Goal: Task Accomplishment & Management: Use online tool/utility

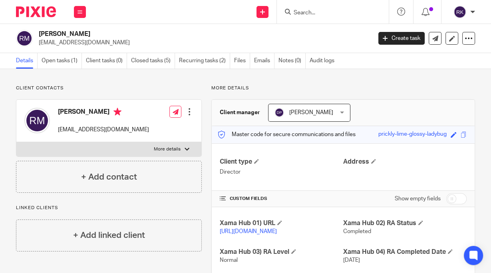
click at [338, 11] on input "Search" at bounding box center [329, 13] width 72 height 7
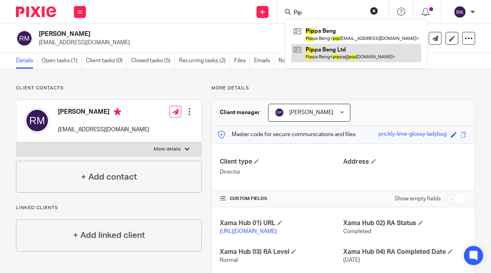
type input "Pip"
click at [329, 51] on link at bounding box center [356, 53] width 130 height 18
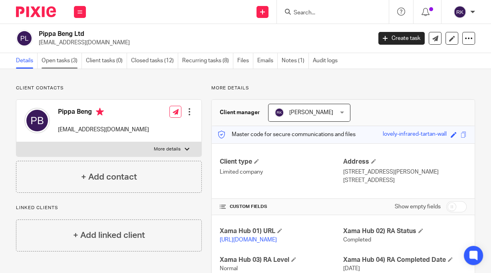
click at [68, 60] on link "Open tasks (3)" at bounding box center [62, 61] width 40 height 16
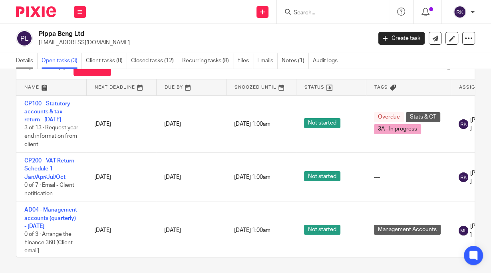
click at [32, 61] on link "Details" at bounding box center [27, 61] width 22 height 16
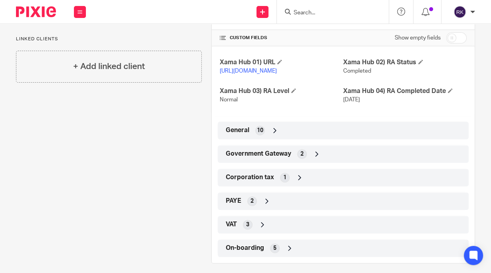
scroll to position [182, 0]
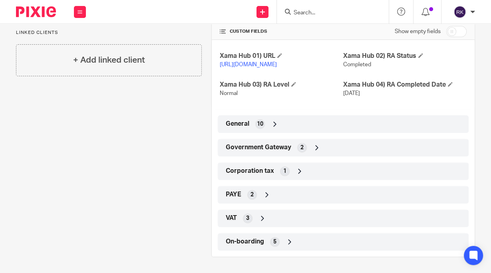
click at [292, 145] on div "Government Gateway 2" at bounding box center [343, 148] width 239 height 14
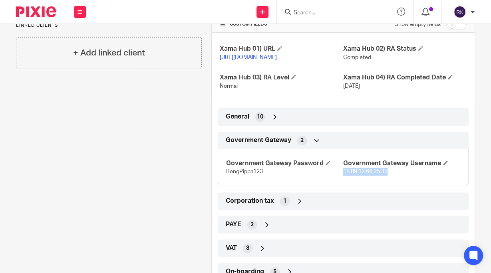
drag, startPoint x: 375, startPoint y: 179, endPoint x: 341, endPoint y: 181, distance: 34.8
click at [343, 176] on p "18 89 12 66 25 35" at bounding box center [401, 172] width 117 height 8
copy span "18 89 12 66 25 35"
drag, startPoint x: 264, startPoint y: 180, endPoint x: 222, endPoint y: 182, distance: 41.6
click at [222, 182] on div "Government Gateway Password BengPippa123 Government Gateway Username 18 89 12 6…" at bounding box center [343, 164] width 251 height 43
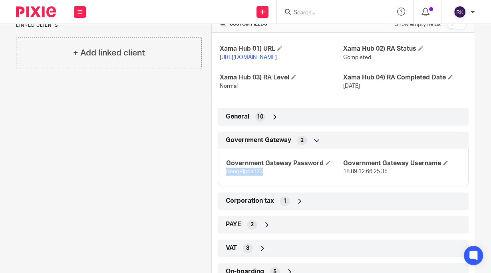
copy span "BengPippa123"
